Goal: Information Seeking & Learning: Learn about a topic

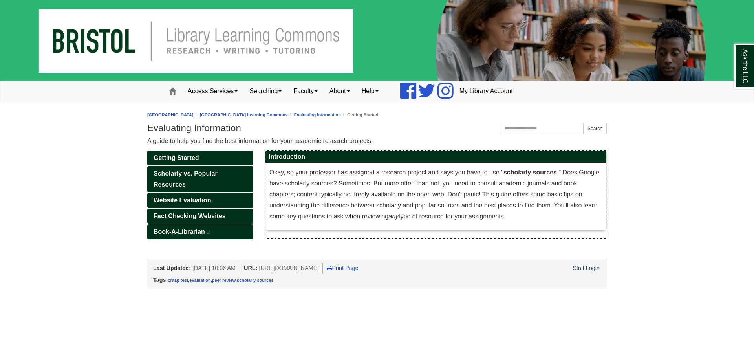
click at [270, 174] on span "Okay, so your professor has assigned a research project and says you have to us…" at bounding box center [434, 194] width 330 height 51
click at [190, 160] on span "Getting Started" at bounding box center [176, 157] width 46 height 7
click at [182, 174] on span "Scholarly vs. Popular Resources" at bounding box center [185, 179] width 64 height 18
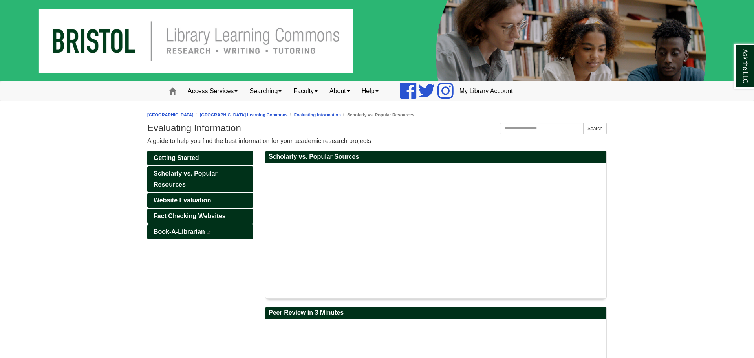
click at [678, 163] on body "Skip to Main Content Toggle navigation Home Access Services Access Services Pol…" at bounding box center [377, 239] width 754 height 478
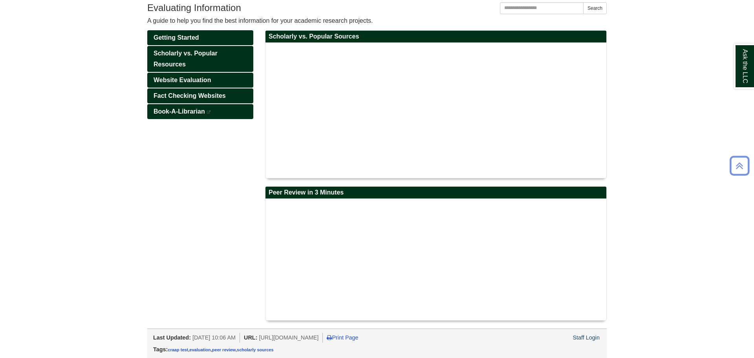
scroll to position [121, 0]
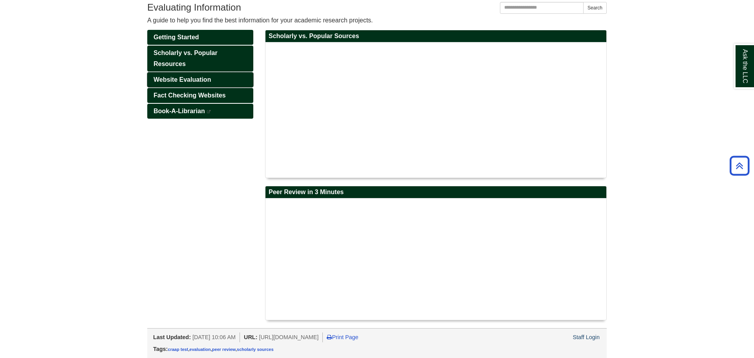
click at [184, 79] on span "Website Evaluation" at bounding box center [181, 79] width 57 height 7
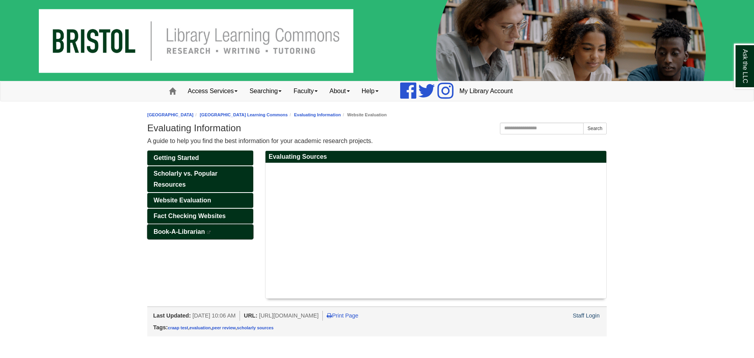
click at [183, 230] on span "Book-A-Librarian" at bounding box center [178, 231] width 51 height 7
